Goal: Find specific page/section: Find specific page/section

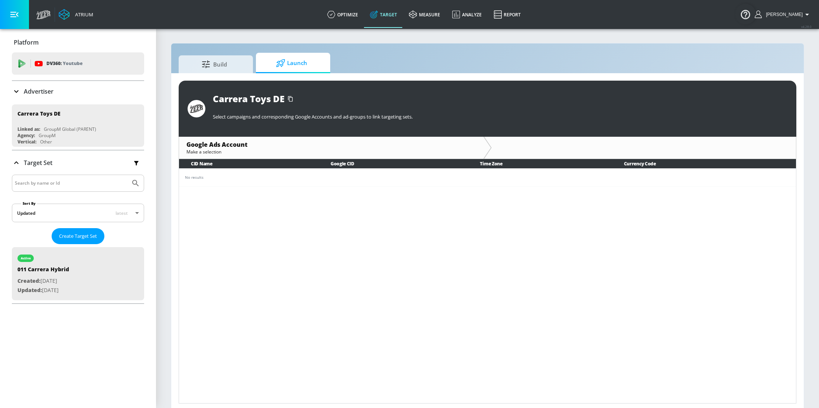
click at [50, 93] on p "Advertiser" at bounding box center [39, 91] width 30 height 8
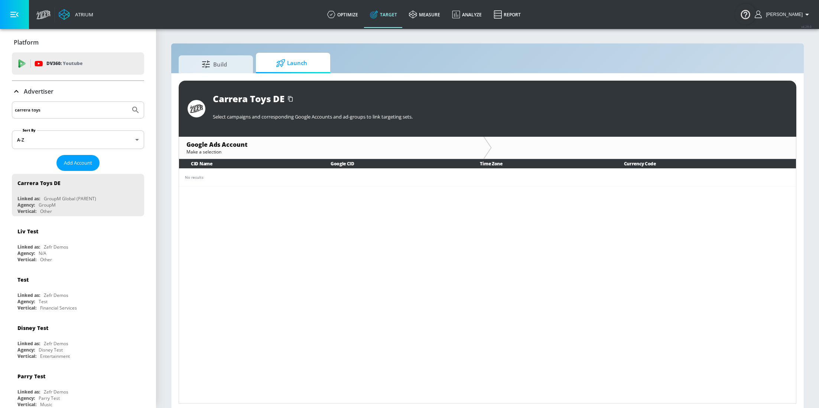
click at [51, 107] on input "carrera toys" at bounding box center [71, 110] width 113 height 10
type input "spinmaster"
click at [127, 102] on button "Submit Search" at bounding box center [135, 110] width 16 height 16
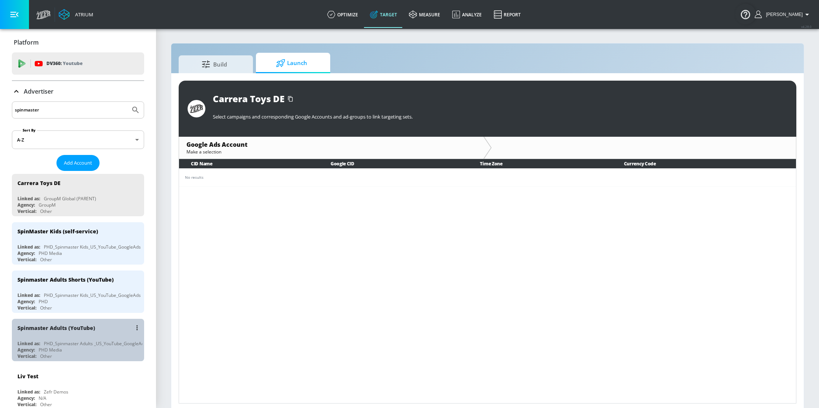
click at [64, 325] on div "Spinmaster Adults (YouTube)" at bounding box center [56, 327] width 78 height 7
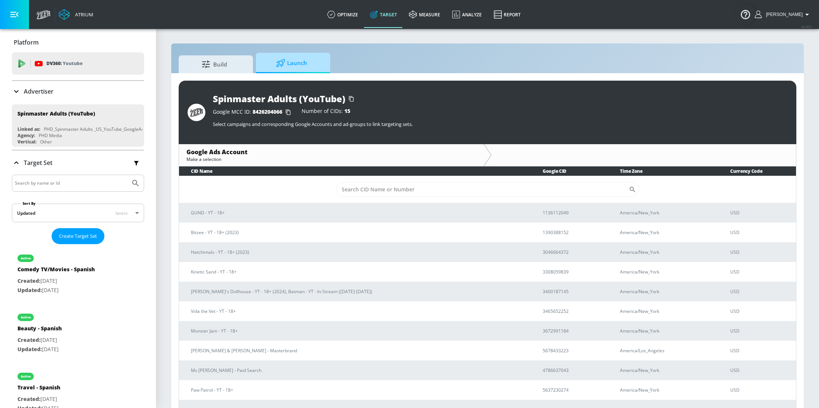
click at [313, 69] on span "Launch" at bounding box center [291, 63] width 56 height 18
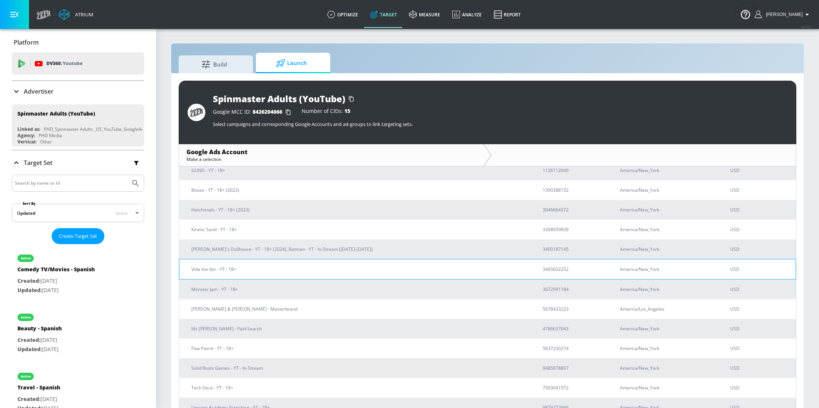
scroll to position [43, 0]
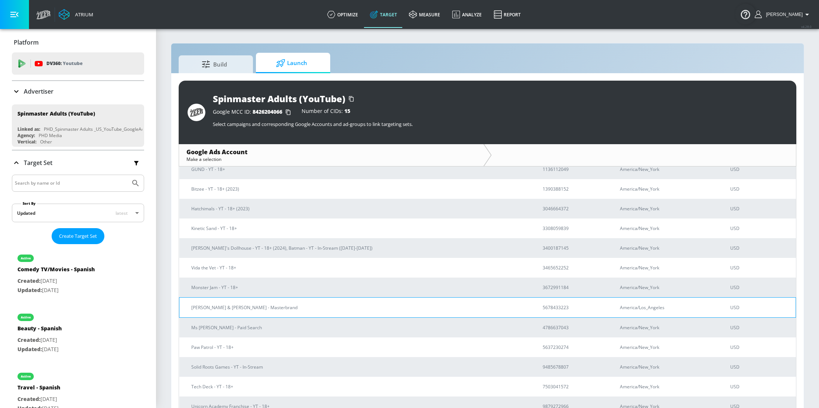
click at [273, 306] on p "[PERSON_NAME] & [PERSON_NAME] - Masterbrand" at bounding box center [358, 307] width 334 height 8
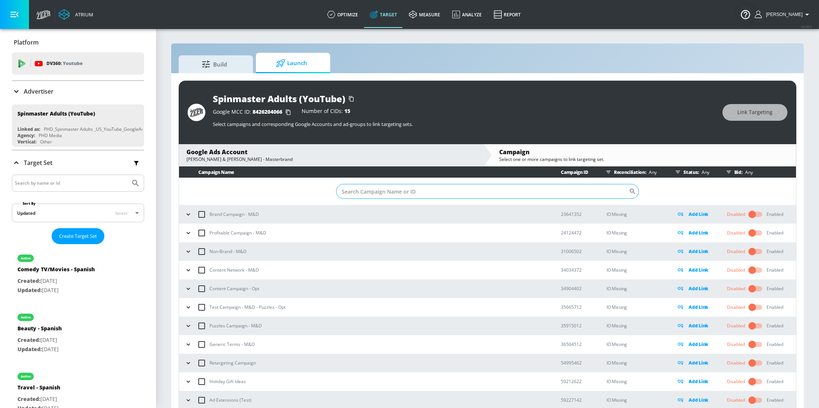
click at [393, 192] on input "Sort By" at bounding box center [482, 191] width 293 height 15
paste input "PHD_MTB_DTC_OTH_PUR_GEN_X_AUT_252H_PSEA_GO_PMX_USA_EN_PMAX-ALL_05751334"
type input "PHD_MTB_DTC_OTH_PUR_GEN_X_AUT_252H_PSEA_GO_PMX_USA_EN_PMAX-ALL_05751334"
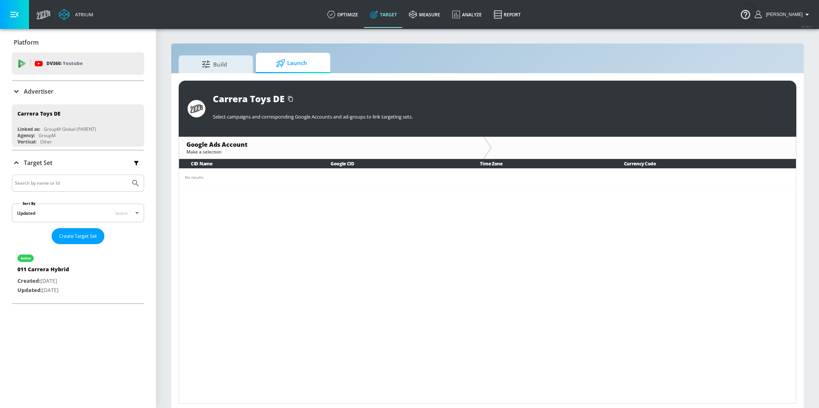
click at [43, 78] on div "Platform DV360: Youtube DV360: Youtube Advertiser spinmaster Sort By A-Z asc ​ …" at bounding box center [78, 168] width 156 height 278
click at [42, 91] on p "Advertiser" at bounding box center [39, 91] width 30 height 8
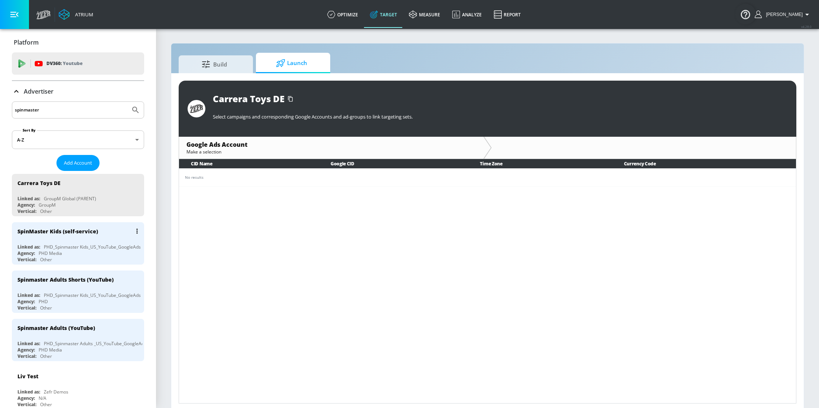
click at [72, 241] on div "SpinMaster Kids (self-service) Linked as: PHD_Spinmaster Kids_US_YouTube_Google…" at bounding box center [78, 243] width 132 height 42
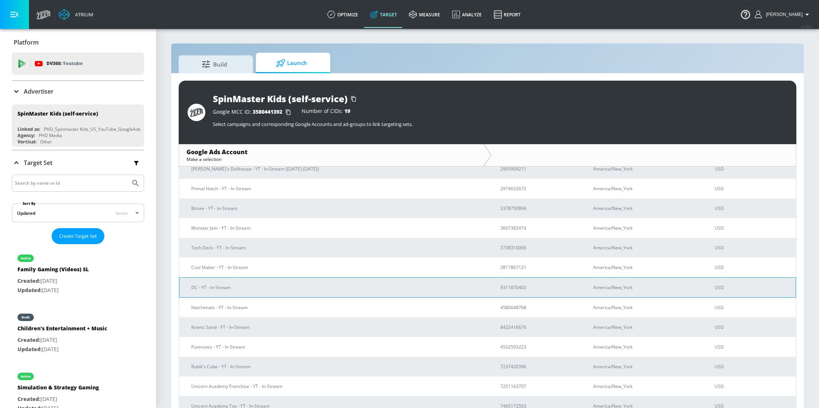
scroll to position [124, 0]
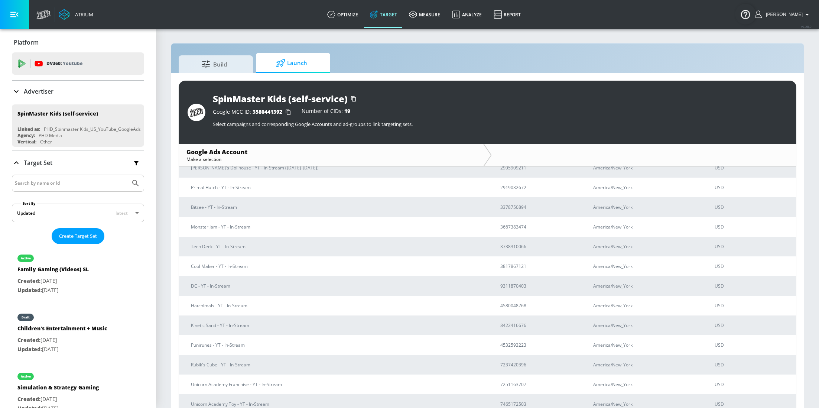
click at [26, 93] on p "Advertiser" at bounding box center [39, 91] width 30 height 8
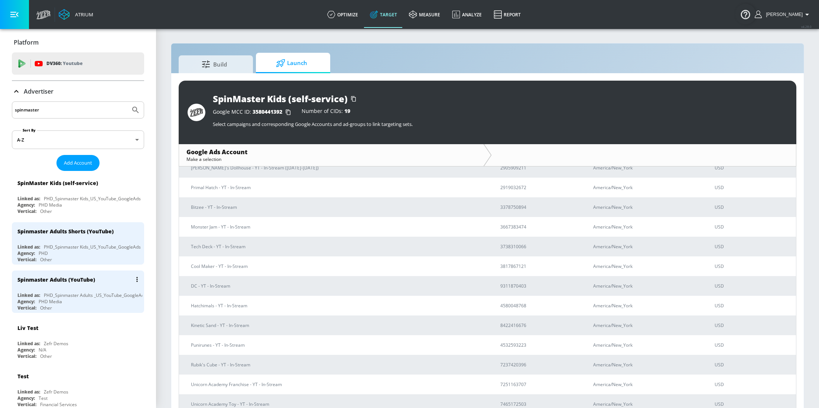
click at [73, 293] on div "PHD_Spinmaster Adults _US_YouTube_GoogleAds" at bounding box center [95, 295] width 103 height 6
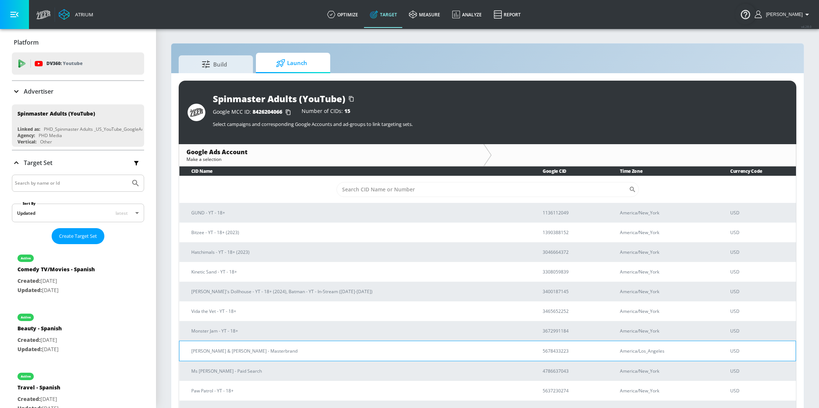
click at [280, 353] on p "[PERSON_NAME] & [PERSON_NAME] - Masterbrand" at bounding box center [358, 351] width 334 height 8
